Goal: Task Accomplishment & Management: Use online tool/utility

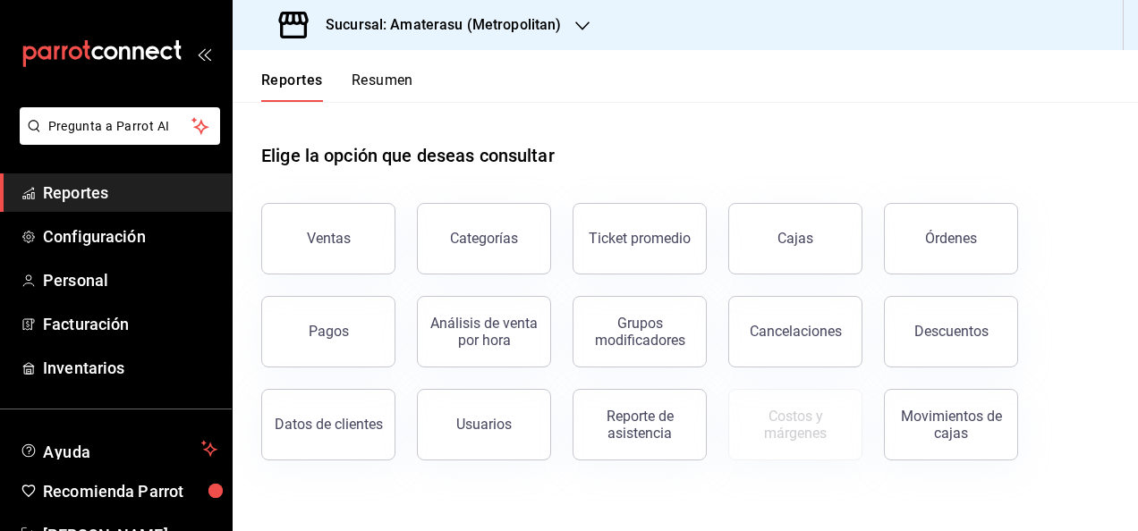
click at [446, 40] on div "Sucursal: Amaterasu (Metropolitan)" at bounding box center [422, 25] width 350 height 50
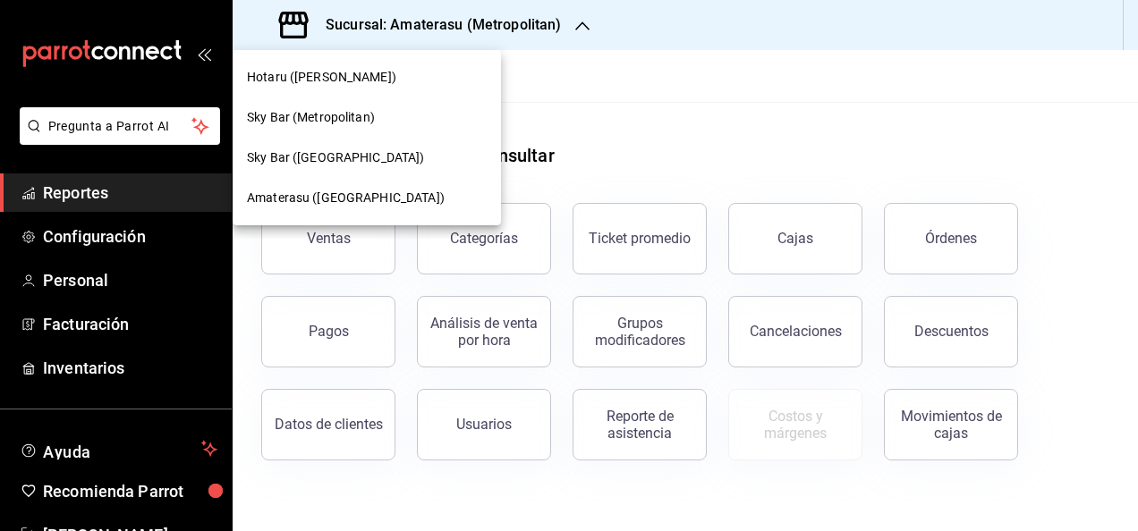
click at [374, 189] on span "Amaterasu ([GEOGRAPHIC_DATA])" at bounding box center [346, 198] width 198 height 19
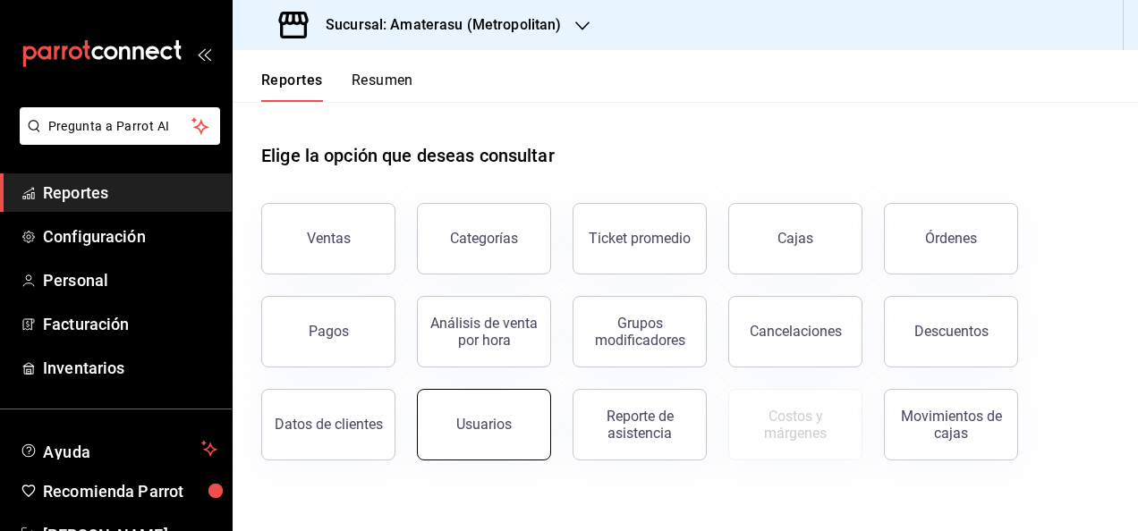
click at [459, 424] on div "Usuarios" at bounding box center [483, 424] width 55 height 17
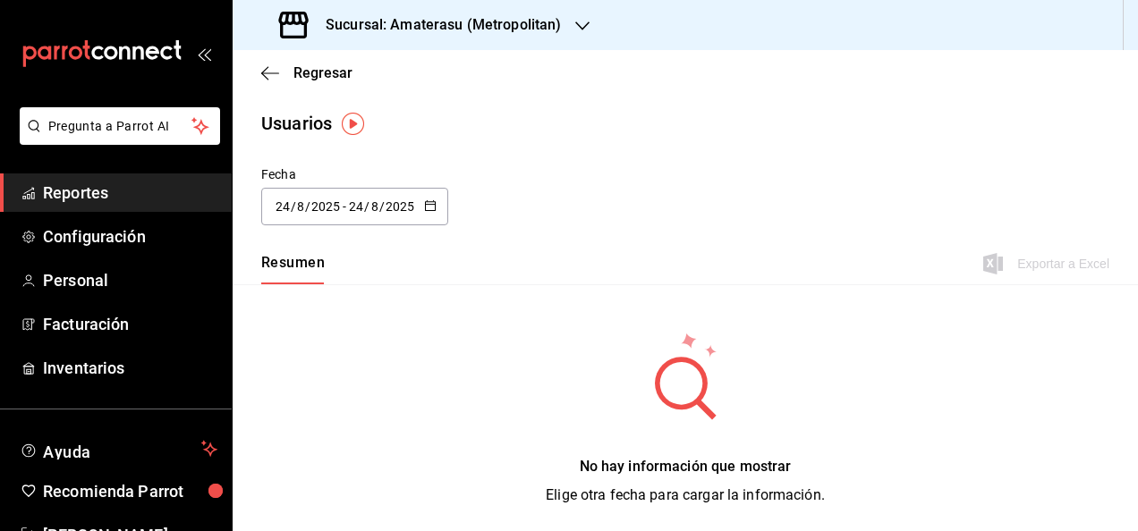
click at [427, 218] on div "[DATE] [DATE] - [DATE] [DATE]" at bounding box center [354, 207] width 187 height 38
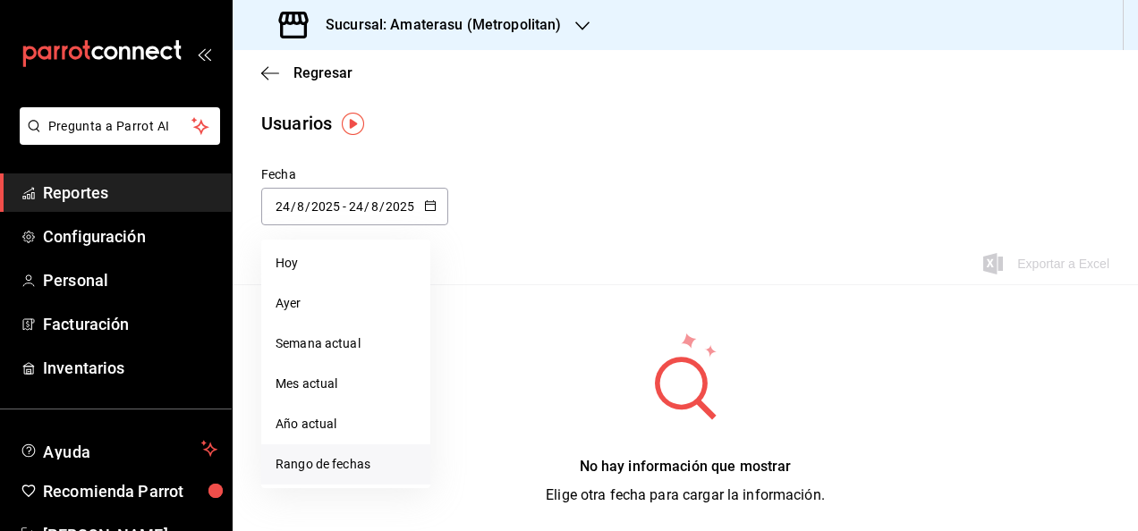
click at [386, 471] on li "Rango de fechas" at bounding box center [345, 465] width 169 height 40
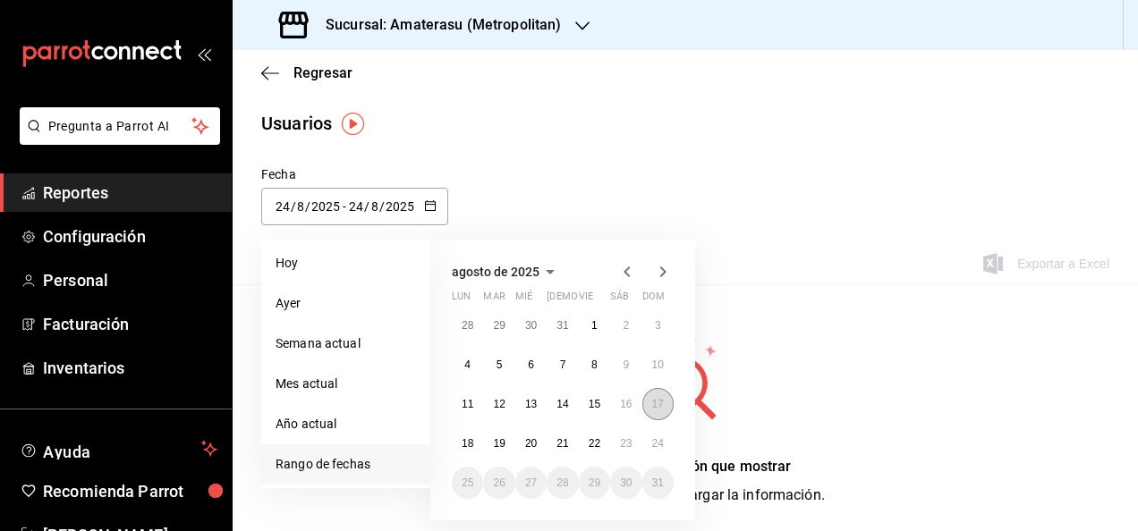
click at [660, 404] on abbr "17" at bounding box center [658, 404] width 12 height 13
click at [655, 439] on abbr "24" at bounding box center [658, 443] width 12 height 13
type input "[DATE]"
type input "17"
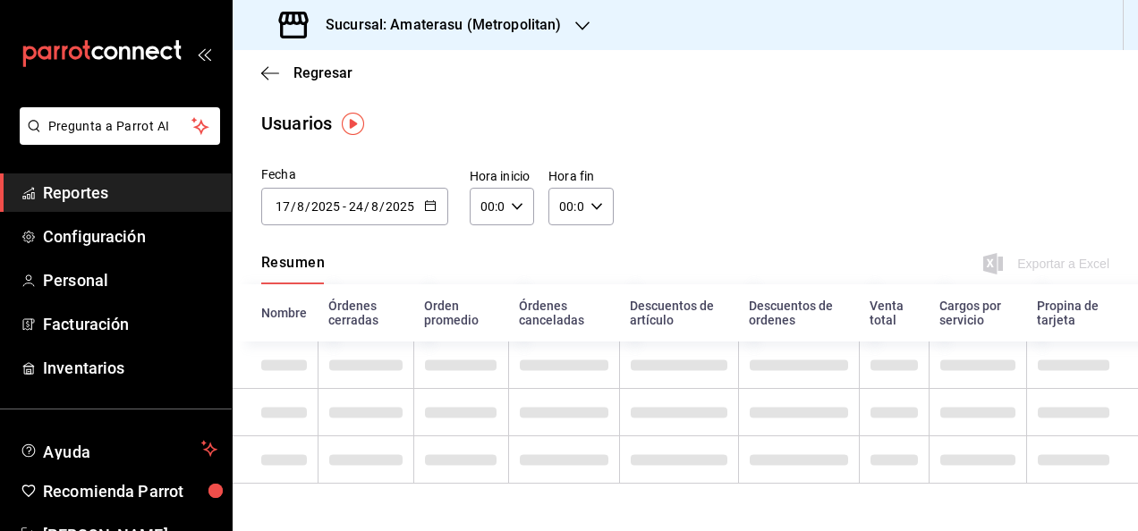
drag, startPoint x: 534, startPoint y: 220, endPoint x: 515, endPoint y: 213, distance: 20.1
click at [515, 213] on div "Hora inicio 00:00 Hora inicio Hora fin 00:00 Hora fin" at bounding box center [542, 196] width 144 height 57
click at [515, 213] on div "00:00 Hora inicio" at bounding box center [502, 207] width 64 height 38
click at [487, 355] on button "05" at bounding box center [483, 348] width 25 height 36
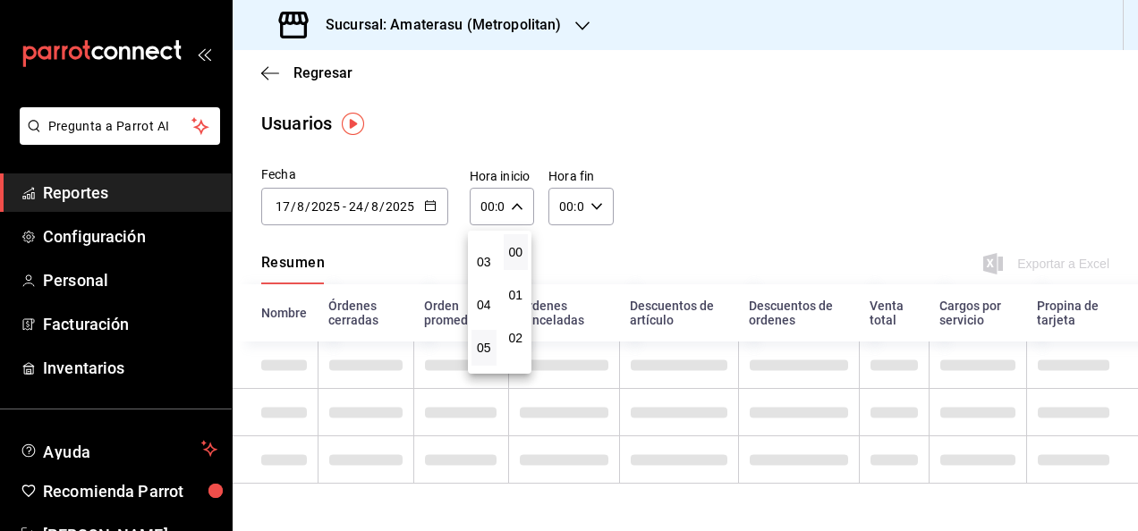
type input "05:00"
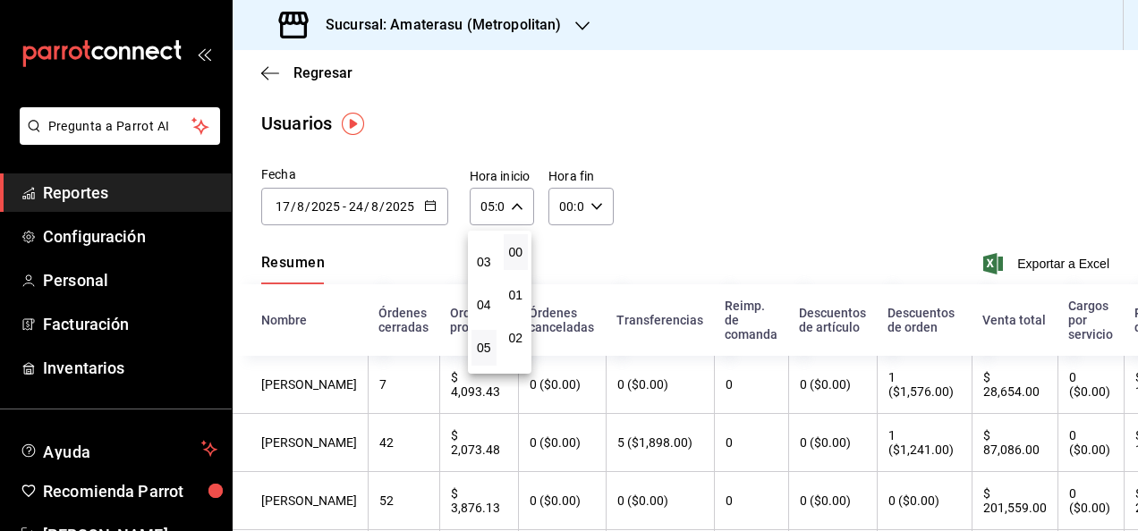
click at [643, 208] on div at bounding box center [569, 265] width 1138 height 531
click at [580, 205] on div "00:00 Hora fin" at bounding box center [580, 207] width 64 height 38
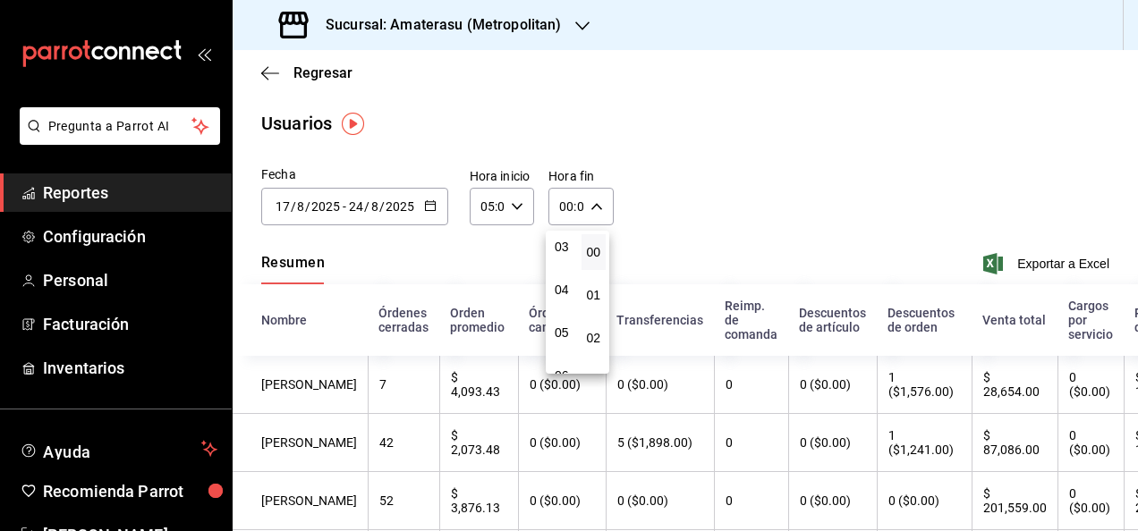
scroll to position [136, 0]
click at [561, 331] on span "05" at bounding box center [562, 331] width 4 height 14
type input "05:00"
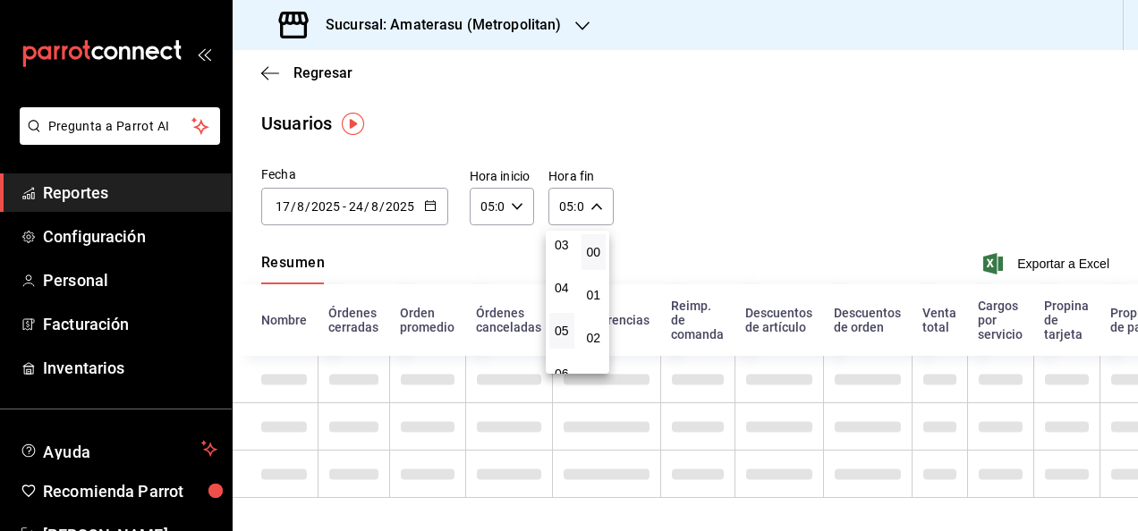
click at [734, 175] on div at bounding box center [569, 265] width 1138 height 531
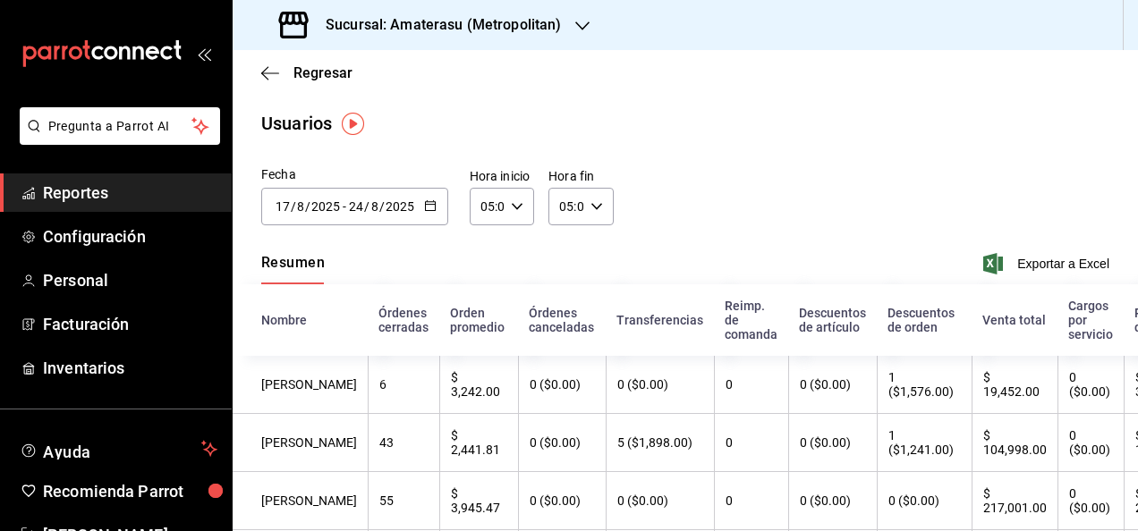
click at [598, 215] on div "05:00 Hora fin" at bounding box center [580, 207] width 64 height 38
click at [712, 184] on div at bounding box center [569, 265] width 1138 height 531
click at [1016, 270] on span "Exportar a Excel" at bounding box center [1048, 263] width 123 height 21
